Goal: Find specific page/section: Find specific page/section

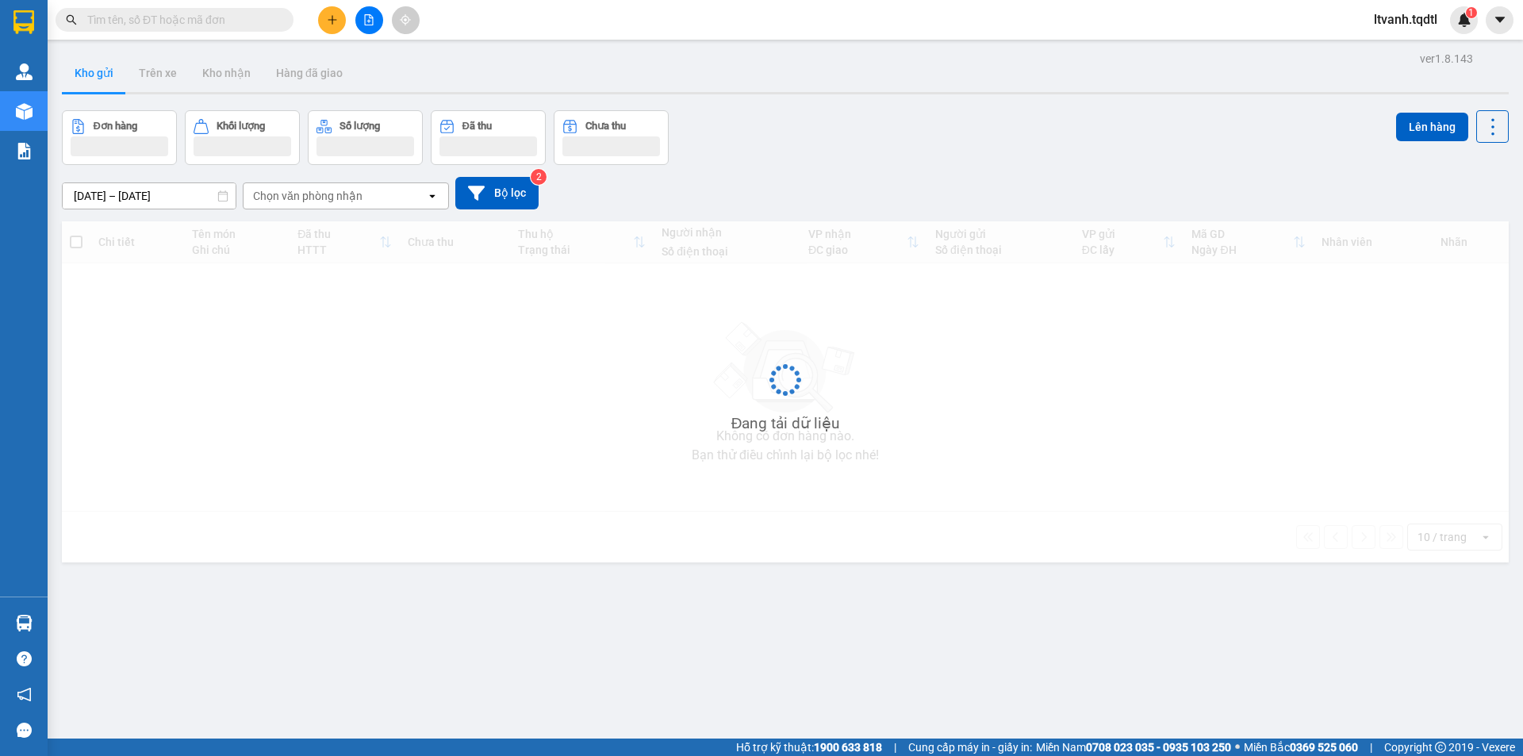
click at [151, 20] on input "text" at bounding box center [180, 19] width 187 height 17
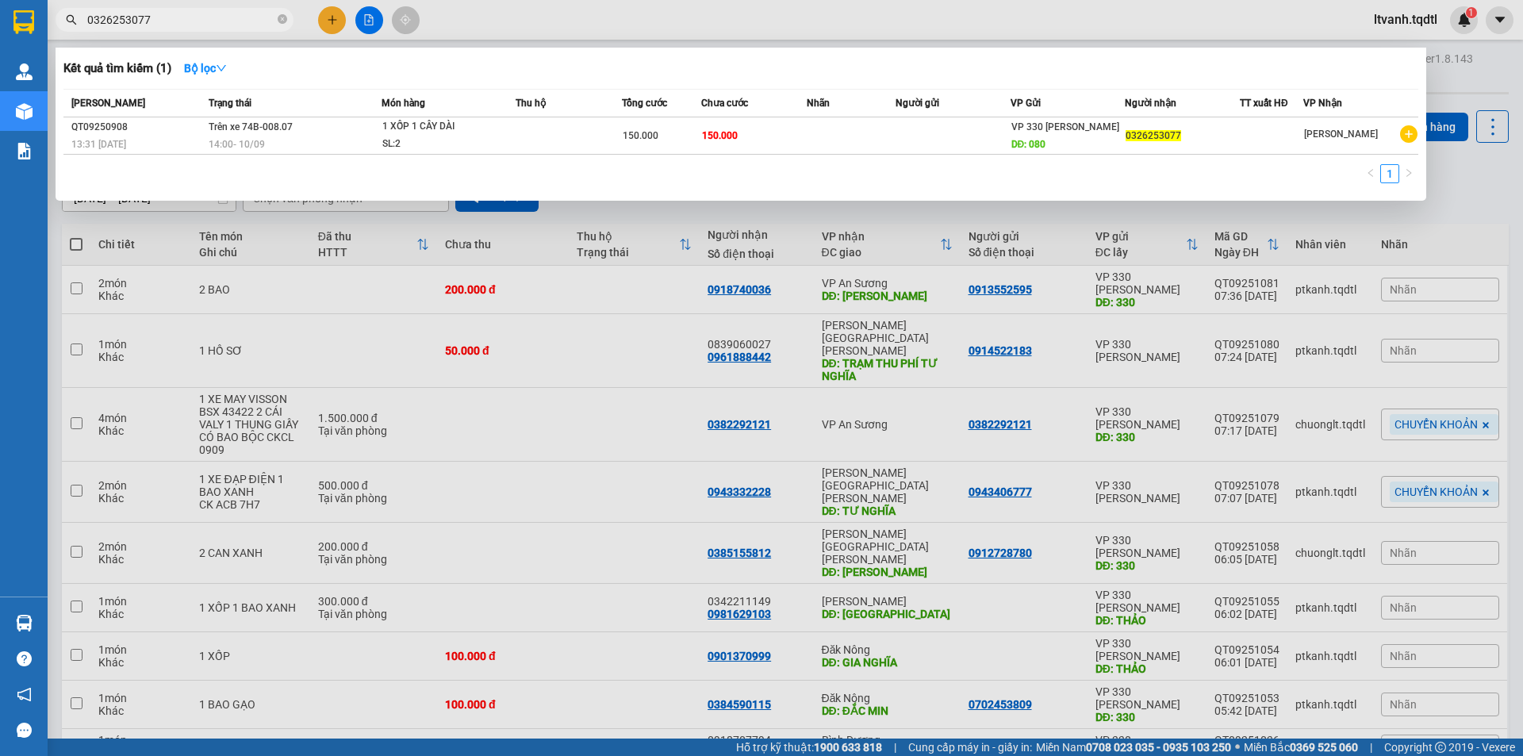
click at [178, 10] on span "0326253077" at bounding box center [175, 20] width 238 height 24
click at [182, 23] on input "0326253077" at bounding box center [180, 19] width 187 height 17
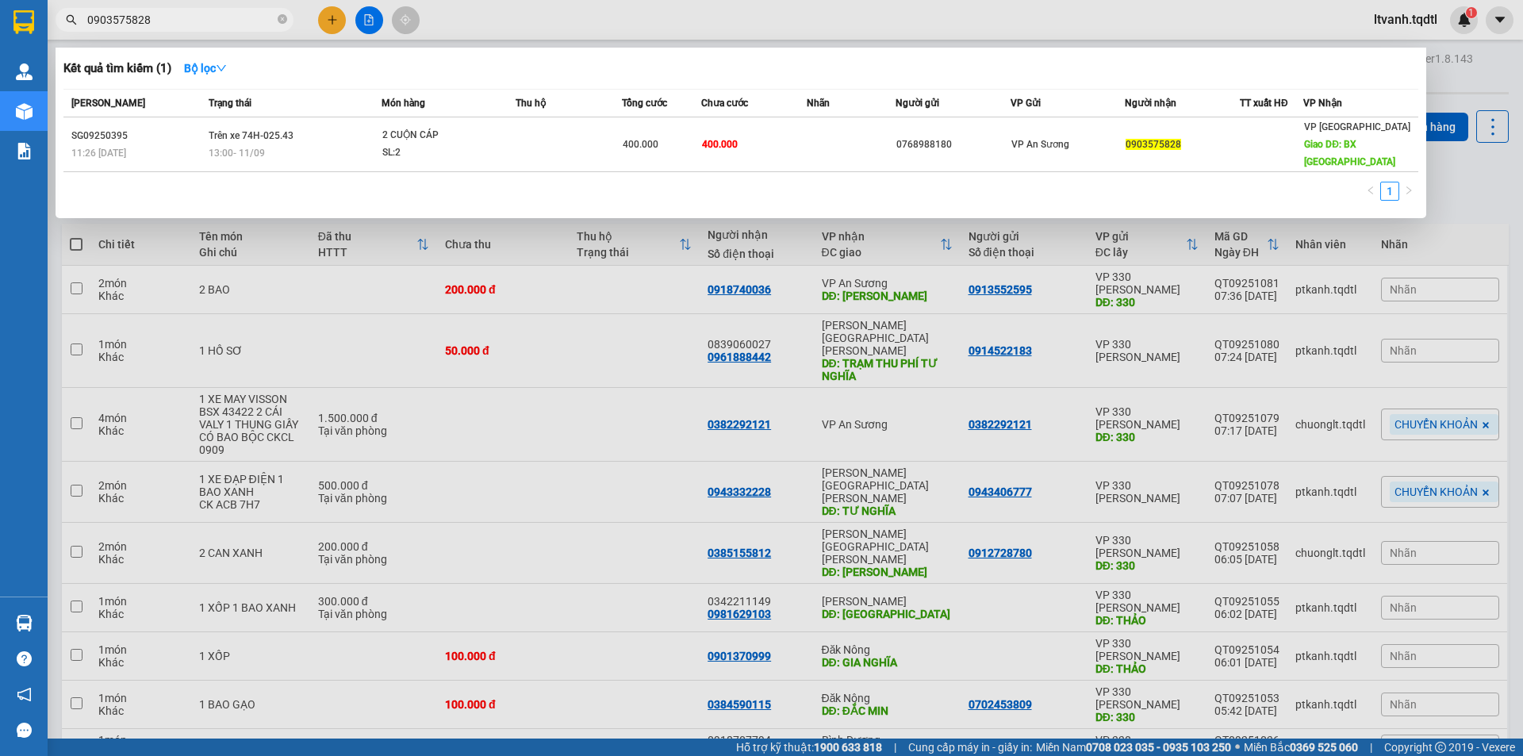
type input "0903575828"
